Goal: Task Accomplishment & Management: Use online tool/utility

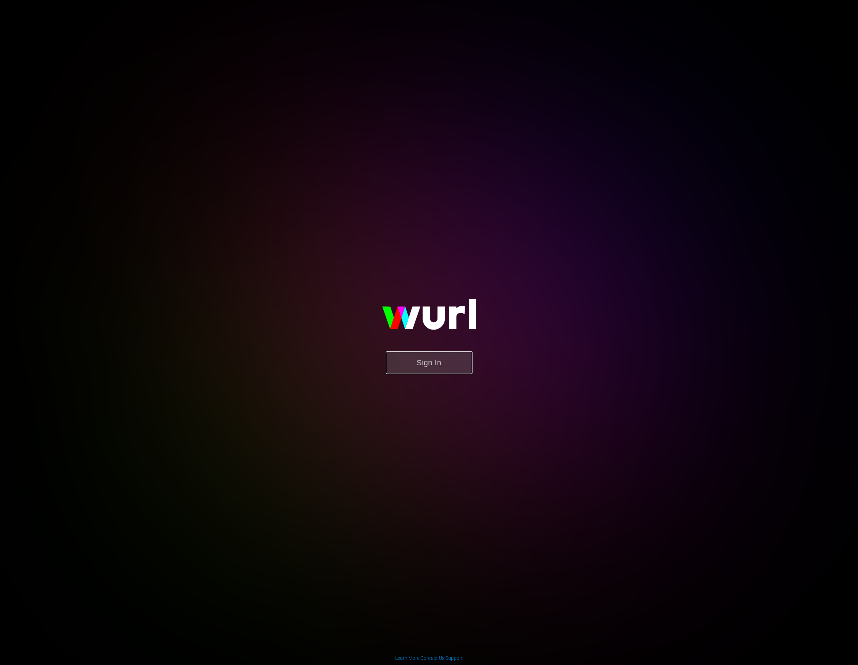
click at [447, 371] on button "Sign In" at bounding box center [429, 363] width 87 height 23
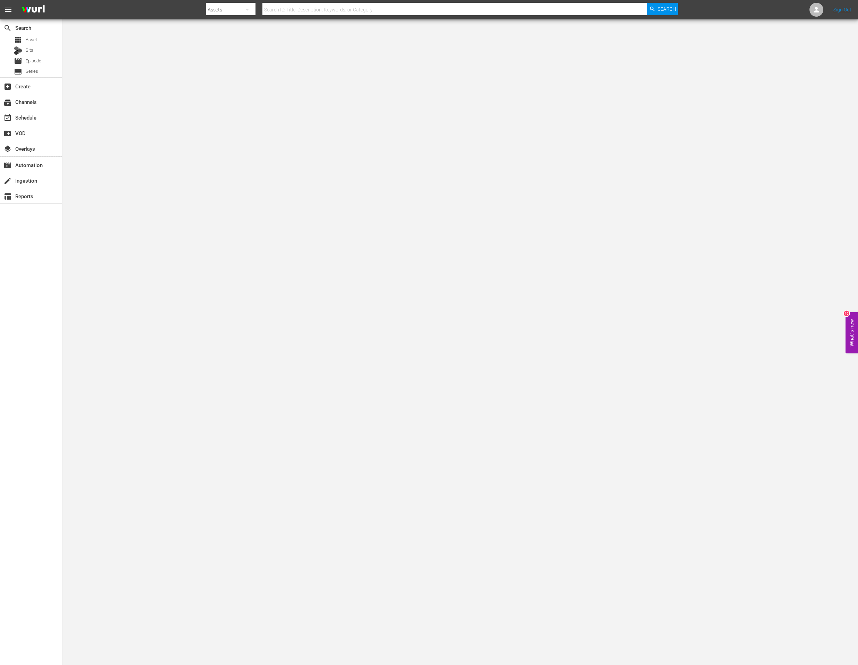
click at [359, 295] on body "menu Search By Assets Search ID, Title, Description, Keywords, or Category Sear…" at bounding box center [429, 332] width 858 height 665
click at [187, 162] on body "menu Search By Assets Search ID, Title, Description, Keywords, or Category Sear…" at bounding box center [429, 332] width 858 height 665
click at [37, 196] on div "table_chart Reports" at bounding box center [19, 195] width 39 height 6
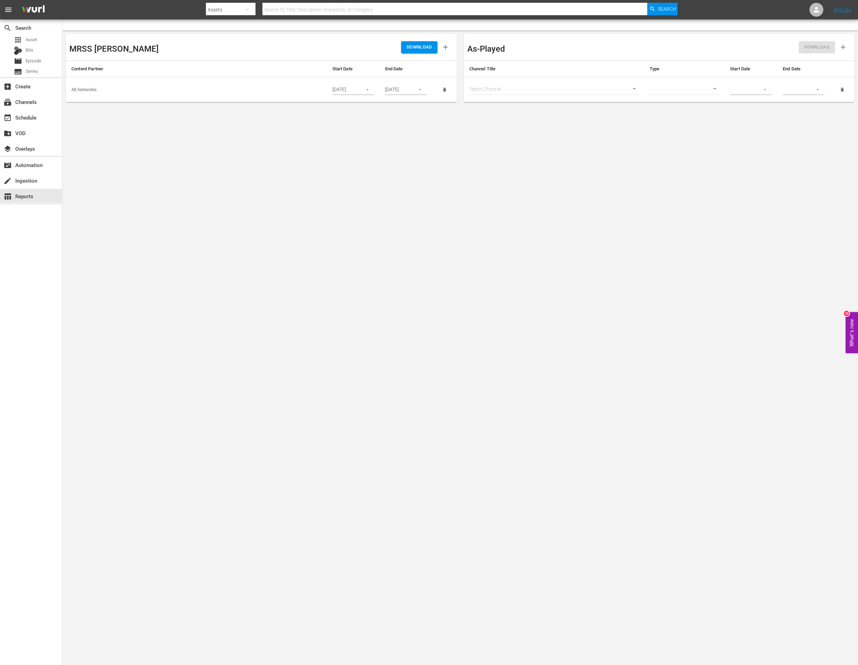
drag, startPoint x: 496, startPoint y: 266, endPoint x: 492, endPoint y: 230, distance: 37.0
click at [496, 266] on body "menu Search By Assets Search ID, Title, Description, Keywords, or Category Sear…" at bounding box center [429, 332] width 858 height 665
click at [420, 49] on span "DOWNLOAD" at bounding box center [419, 47] width 25 height 8
click at [638, 423] on body "menu Search By Assets Search ID, Title, Description, Keywords, or Category Sear…" at bounding box center [429, 332] width 858 height 665
drag, startPoint x: 409, startPoint y: 153, endPoint x: 412, endPoint y: 144, distance: 9.7
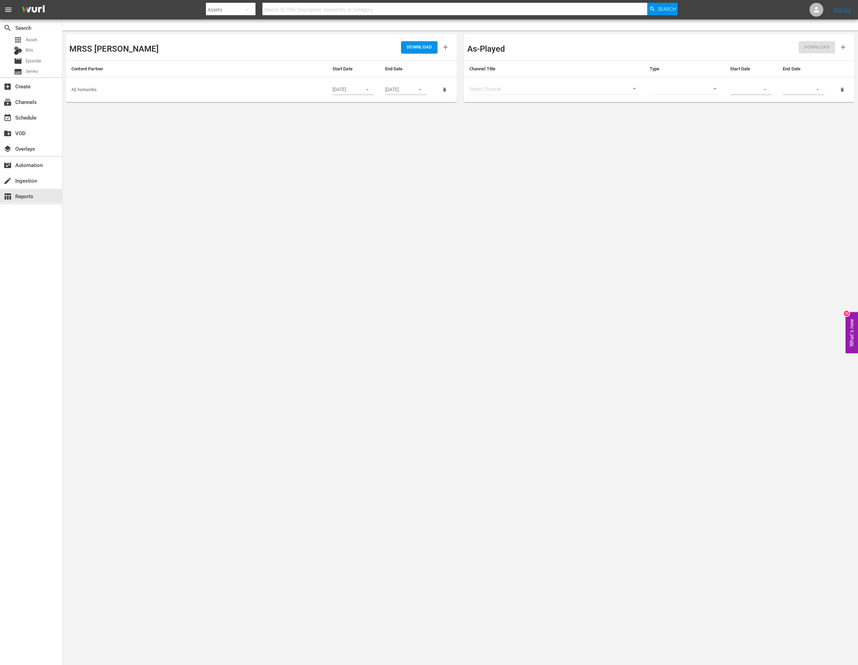
click at [411, 147] on body "menu Search By Assets Search ID, Title, Description, Keywords, or Category Sear…" at bounding box center [429, 332] width 858 height 665
click at [413, 50] on span "DOWNLOAD" at bounding box center [419, 47] width 25 height 8
drag, startPoint x: 574, startPoint y: 351, endPoint x: 594, endPoint y: 115, distance: 236.0
click at [574, 344] on body "menu Search By Assets Search ID, Title, Description, Keywords, or Category Sear…" at bounding box center [429, 332] width 858 height 665
